Goal: Task Accomplishment & Management: Manage account settings

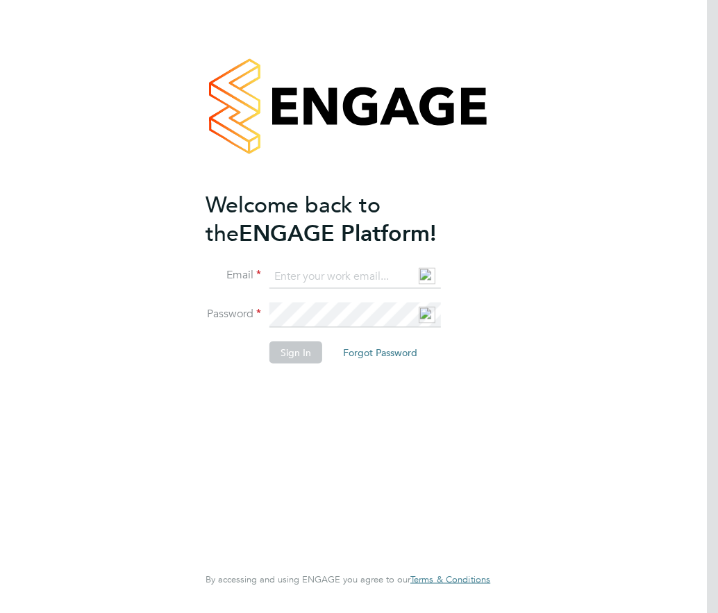
click at [303, 280] on input at bounding box center [355, 276] width 172 height 25
click at [348, 281] on input at bounding box center [355, 276] width 172 height 25
type input "[EMAIL_ADDRESS][DOMAIN_NAME]"
click at [290, 351] on button "Sign In" at bounding box center [295, 352] width 53 height 22
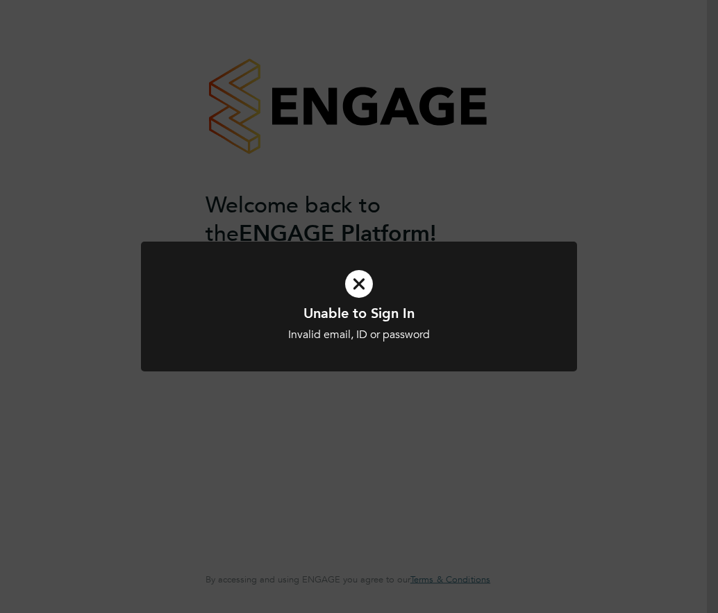
click at [356, 284] on icon at bounding box center [358, 284] width 361 height 54
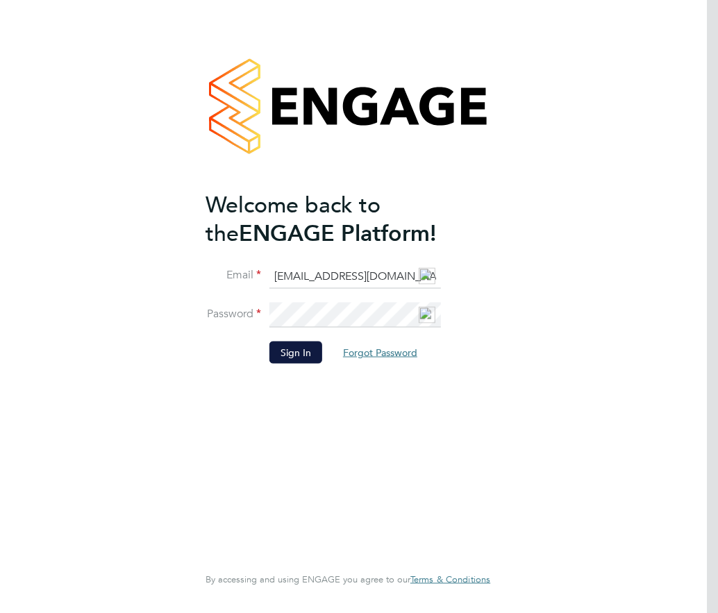
click at [359, 351] on button "Forgot Password" at bounding box center [380, 352] width 97 height 22
click at [390, 347] on button "Forgot Password" at bounding box center [380, 352] width 97 height 22
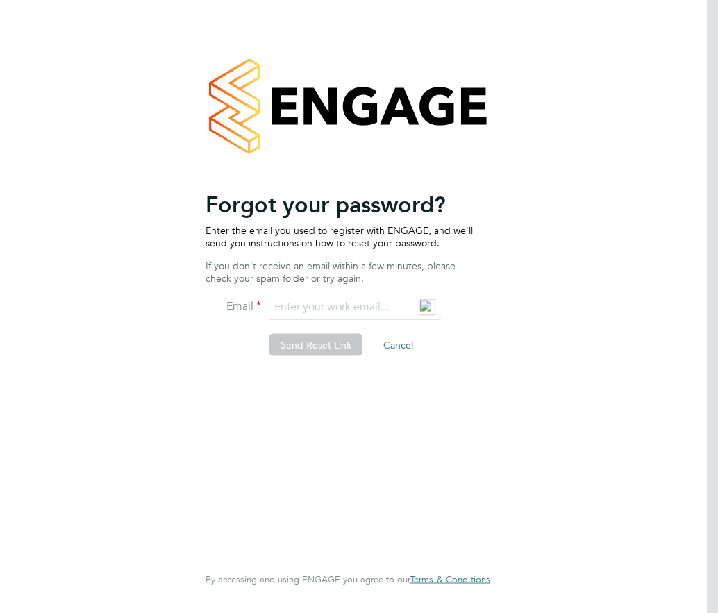
click at [324, 301] on input "email" at bounding box center [355, 307] width 172 height 25
type input "[EMAIL_ADDRESS][DOMAIN_NAME]"
click at [320, 344] on button "Send Reset Link" at bounding box center [315, 345] width 93 height 22
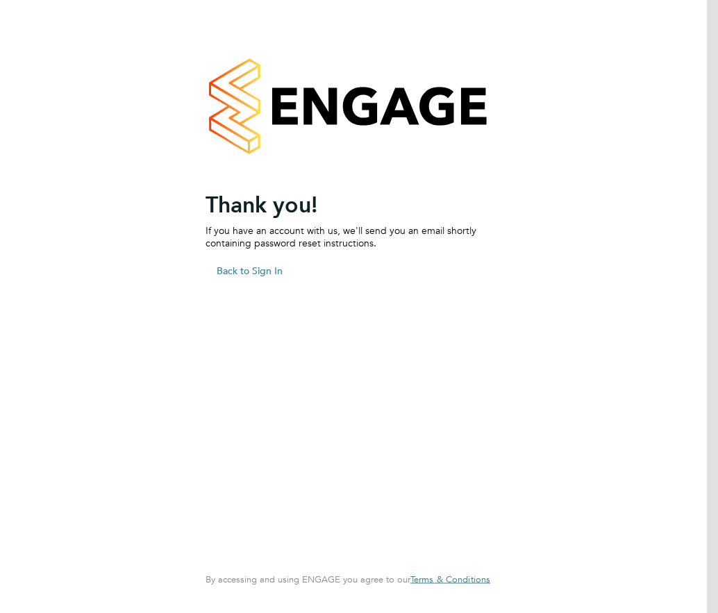
click at [31, 163] on div "Welcome back to the ENGAGE Platform! Email Password Sign In Forgot Password Ent…" at bounding box center [348, 306] width 718 height 613
click at [244, 270] on button "Back to Sign In" at bounding box center [250, 270] width 88 height 22
